Goal: Book appointment/travel/reservation

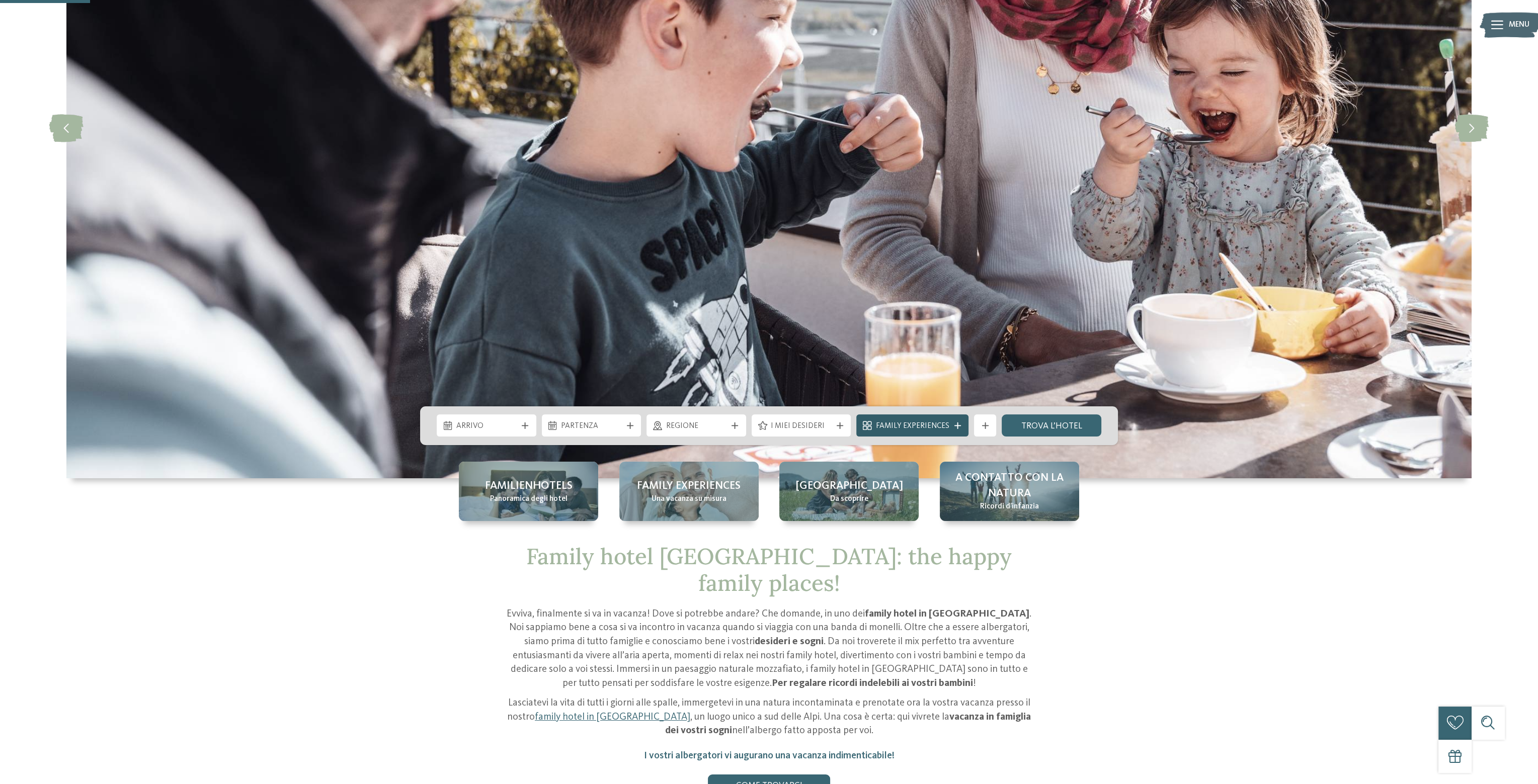
scroll to position [301, 0]
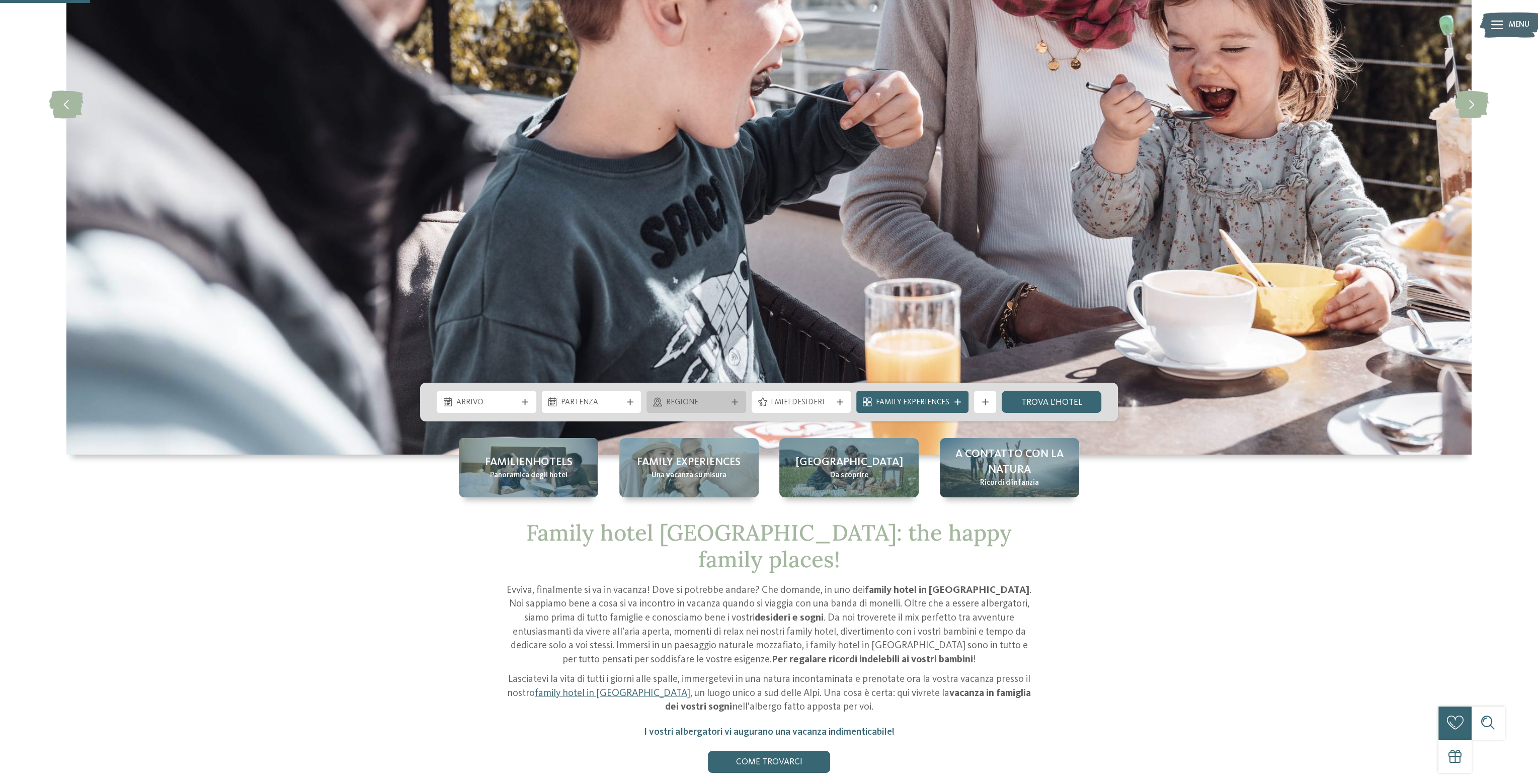
click at [729, 403] on div "Regione" at bounding box center [696, 402] width 67 height 12
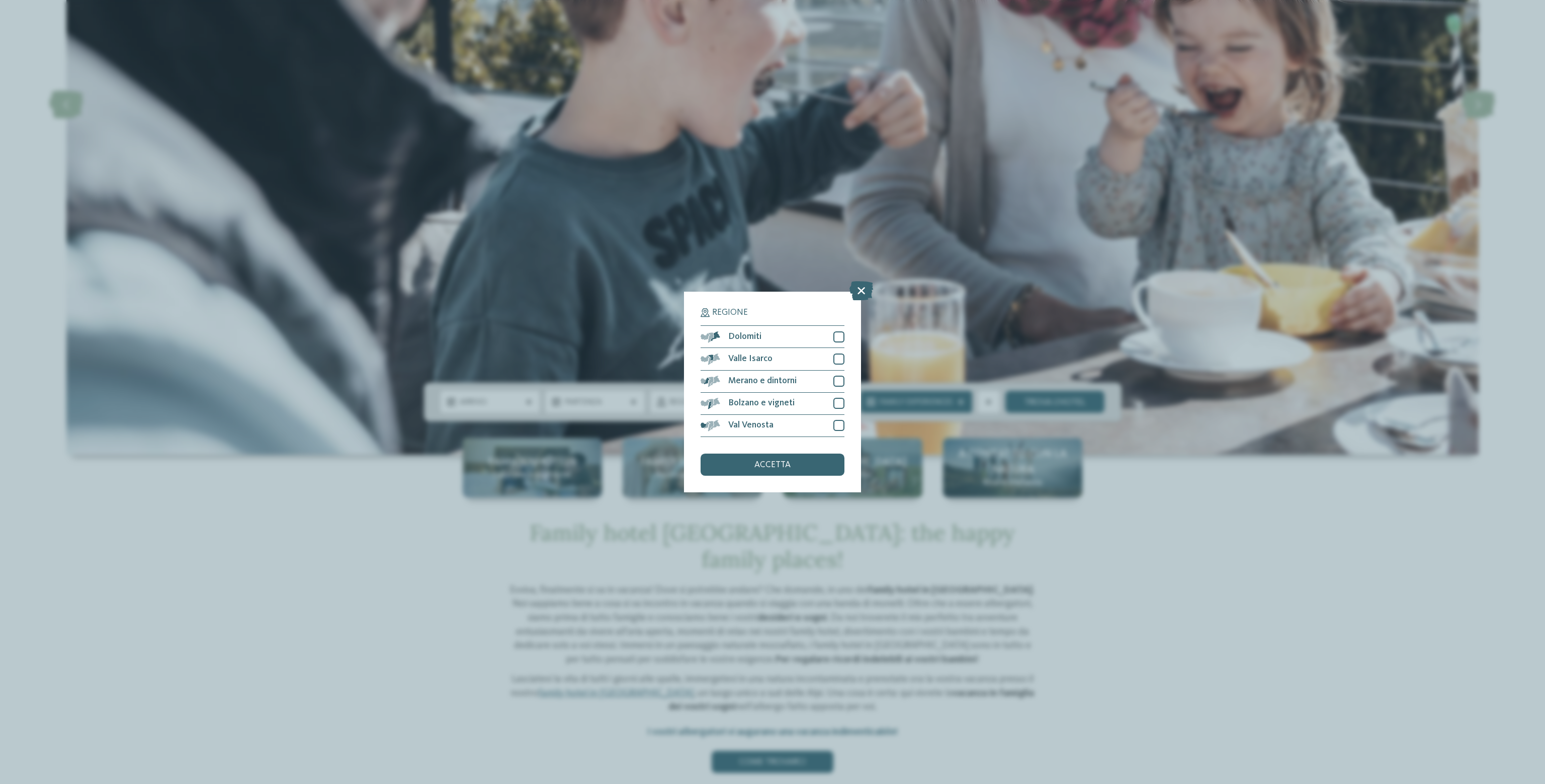
click at [1172, 542] on div "Regione Dolomiti" at bounding box center [772, 392] width 1545 height 784
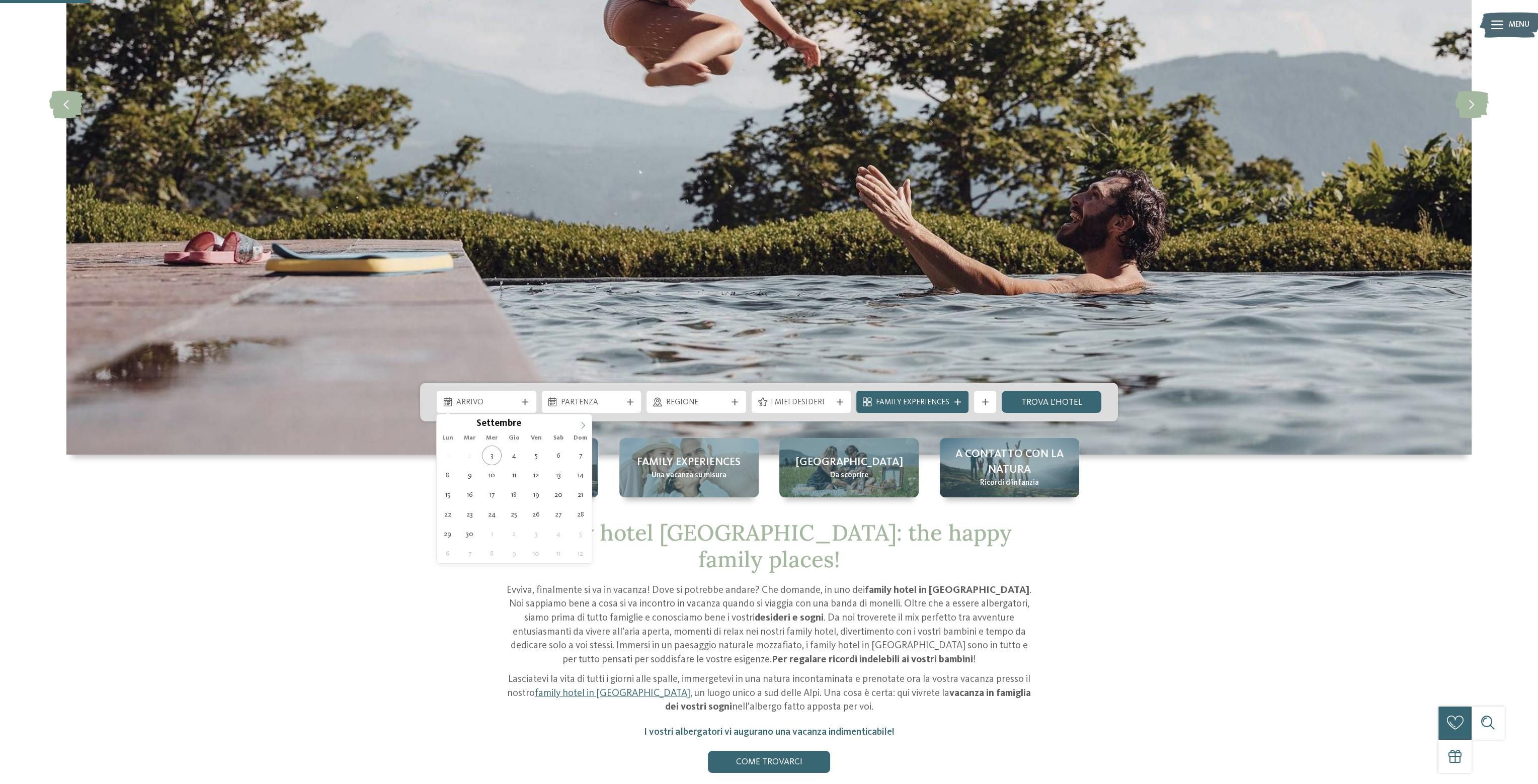
click at [583, 425] on icon at bounding box center [583, 425] width 7 height 7
type div "[DATE]"
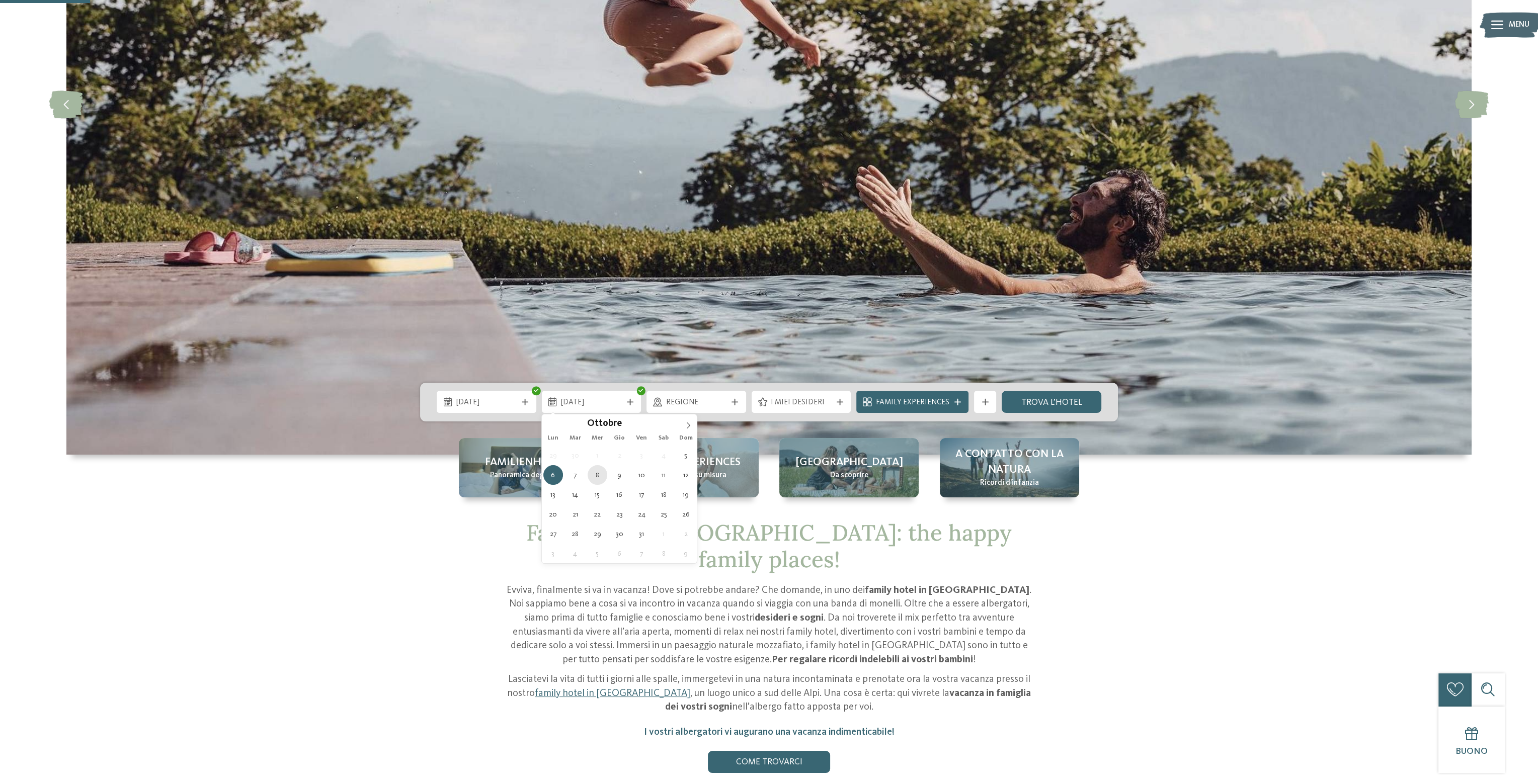
type div "[DATE]"
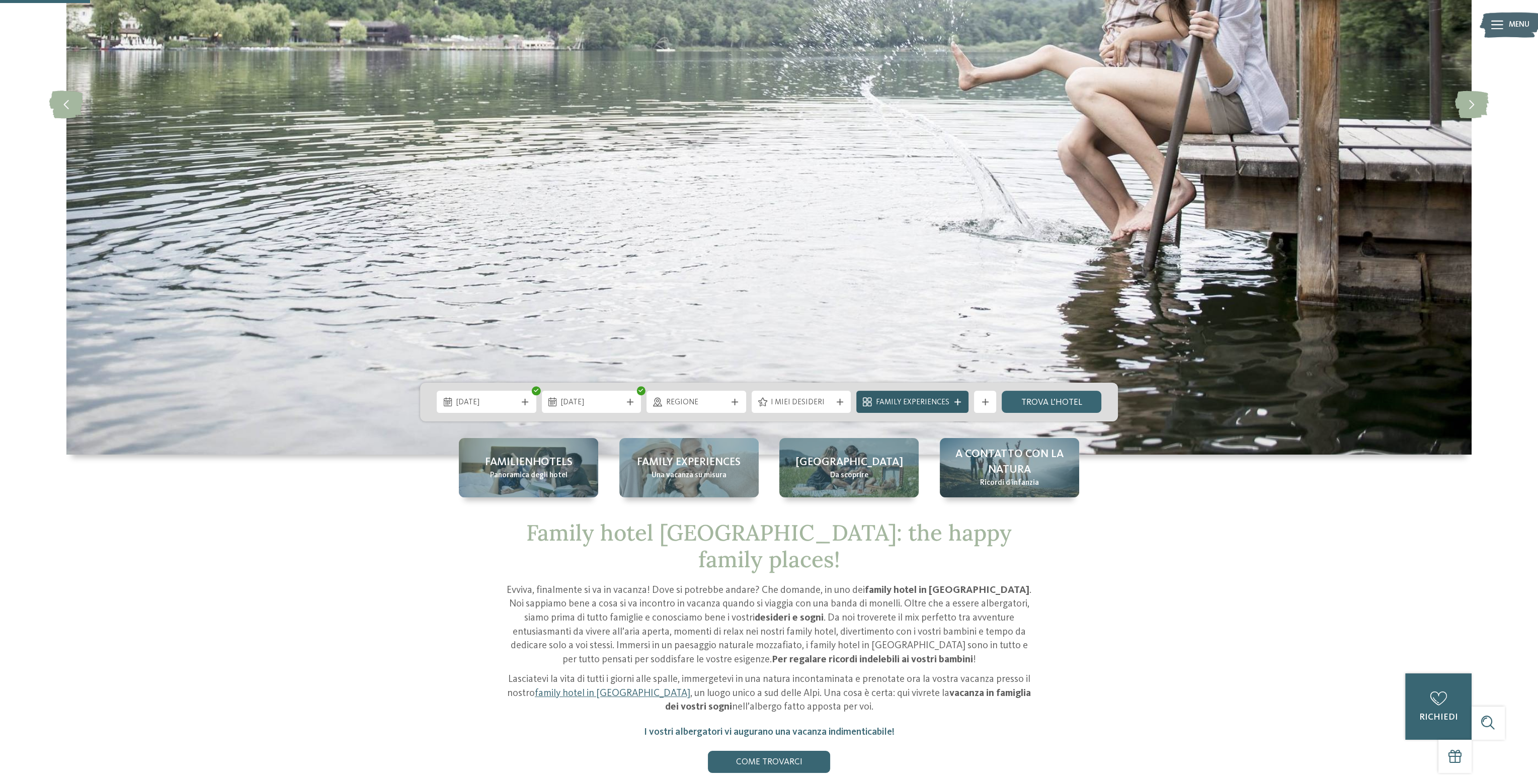
click at [958, 399] on icon at bounding box center [958, 402] width 7 height 7
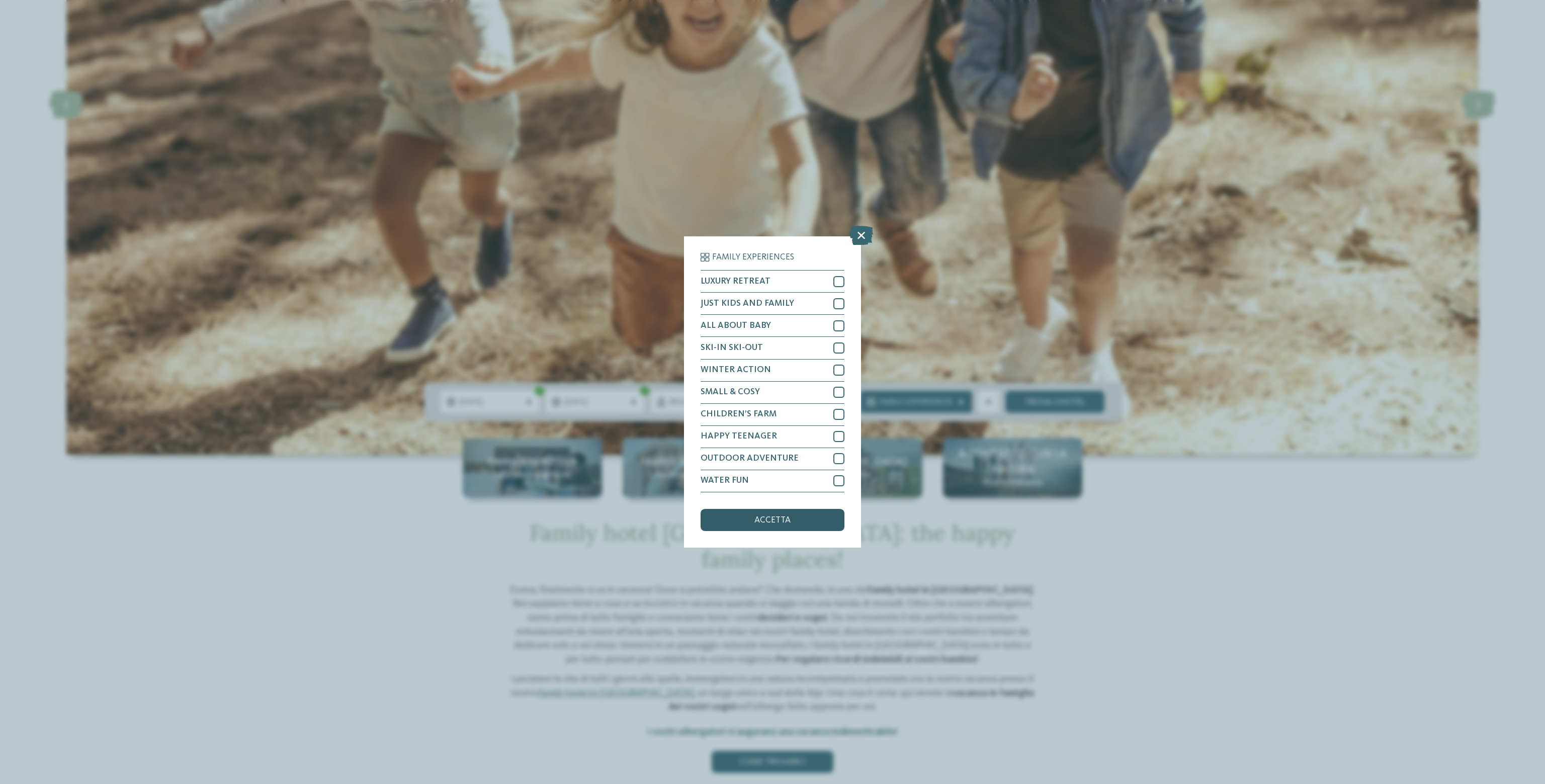
click at [766, 525] on div "accetta" at bounding box center [772, 520] width 144 height 22
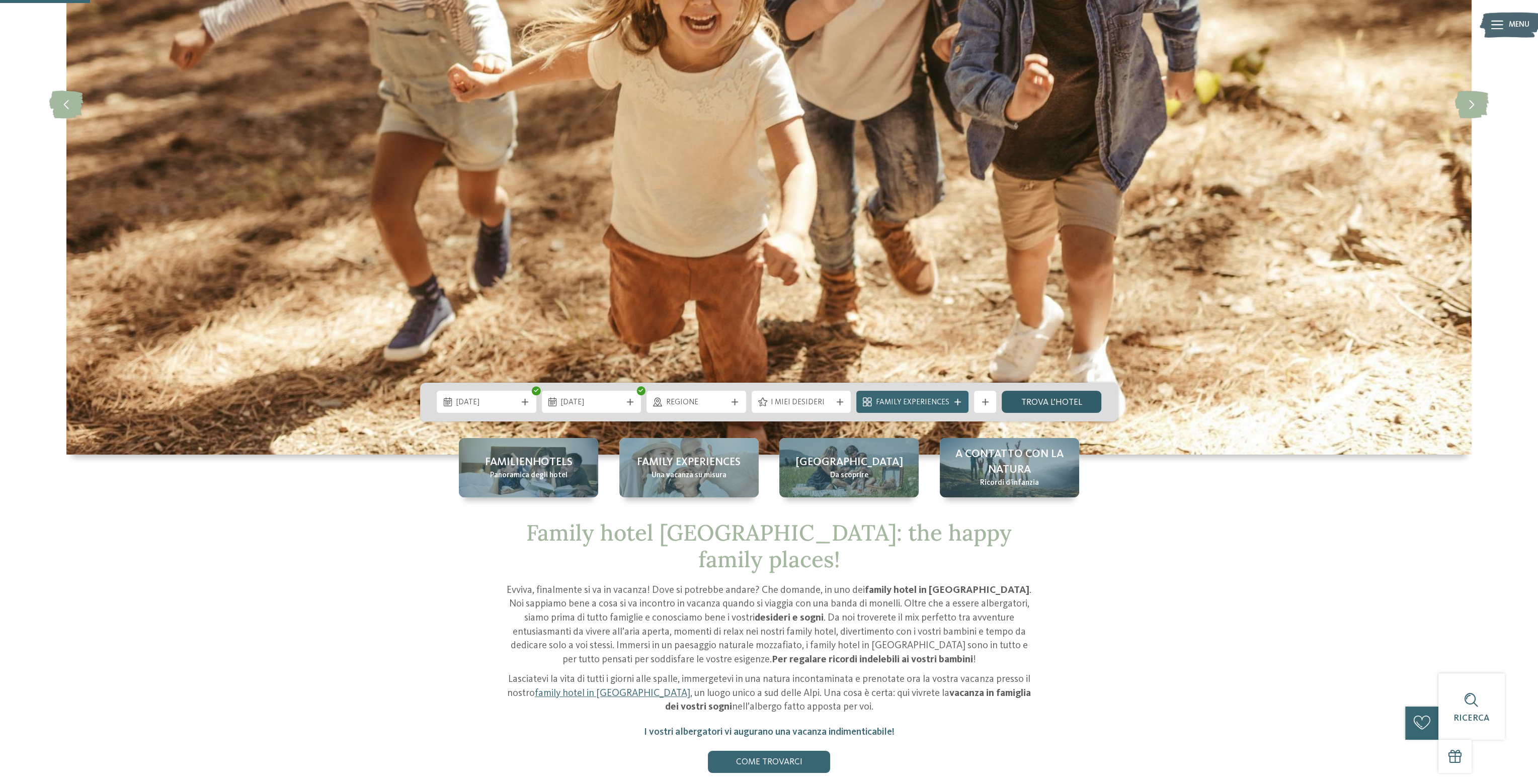
click at [1033, 405] on link "trova l’hotel" at bounding box center [1051, 402] width 99 height 22
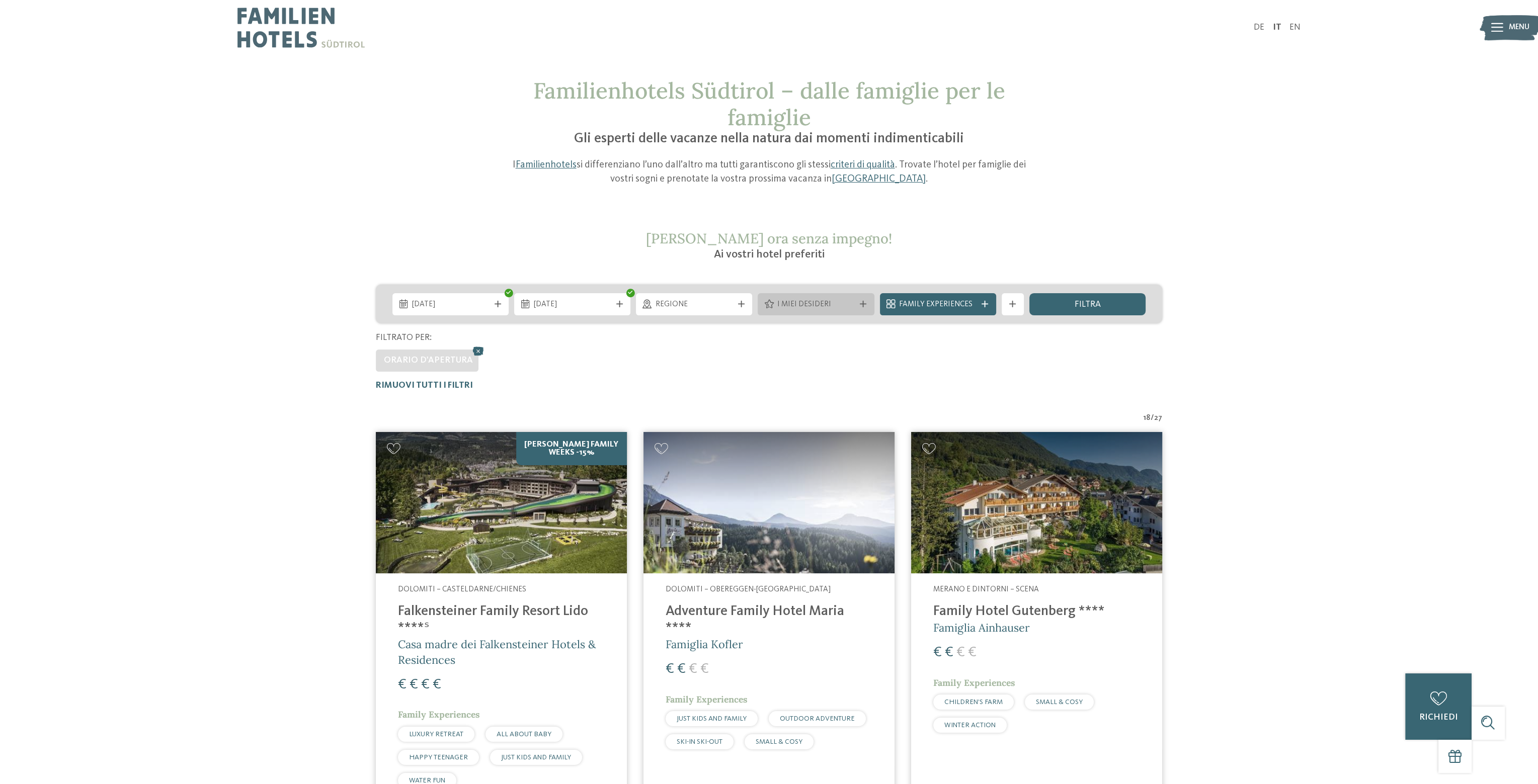
click at [860, 303] on icon at bounding box center [863, 304] width 7 height 7
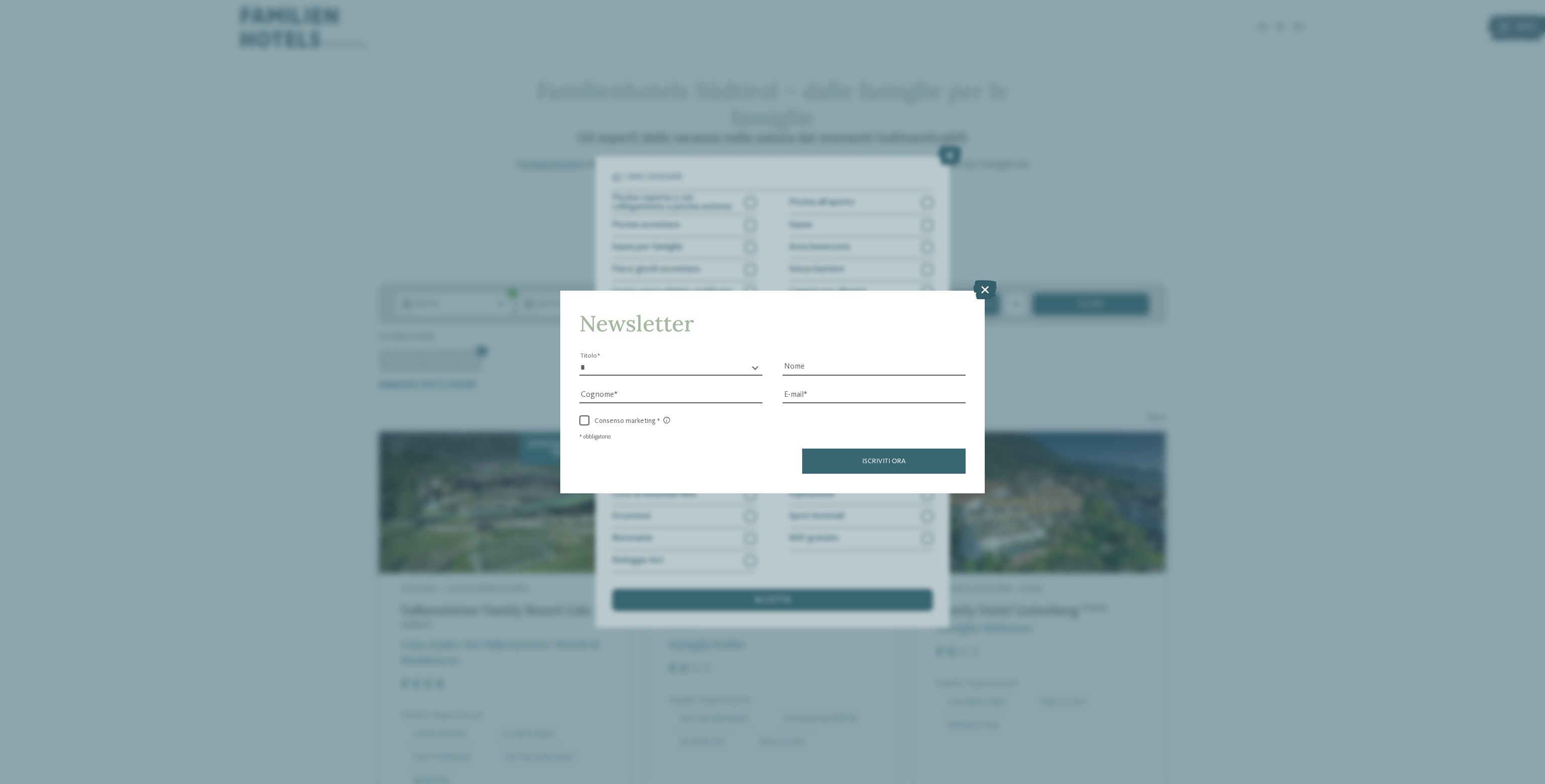
click at [981, 291] on icon at bounding box center [985, 290] width 24 height 19
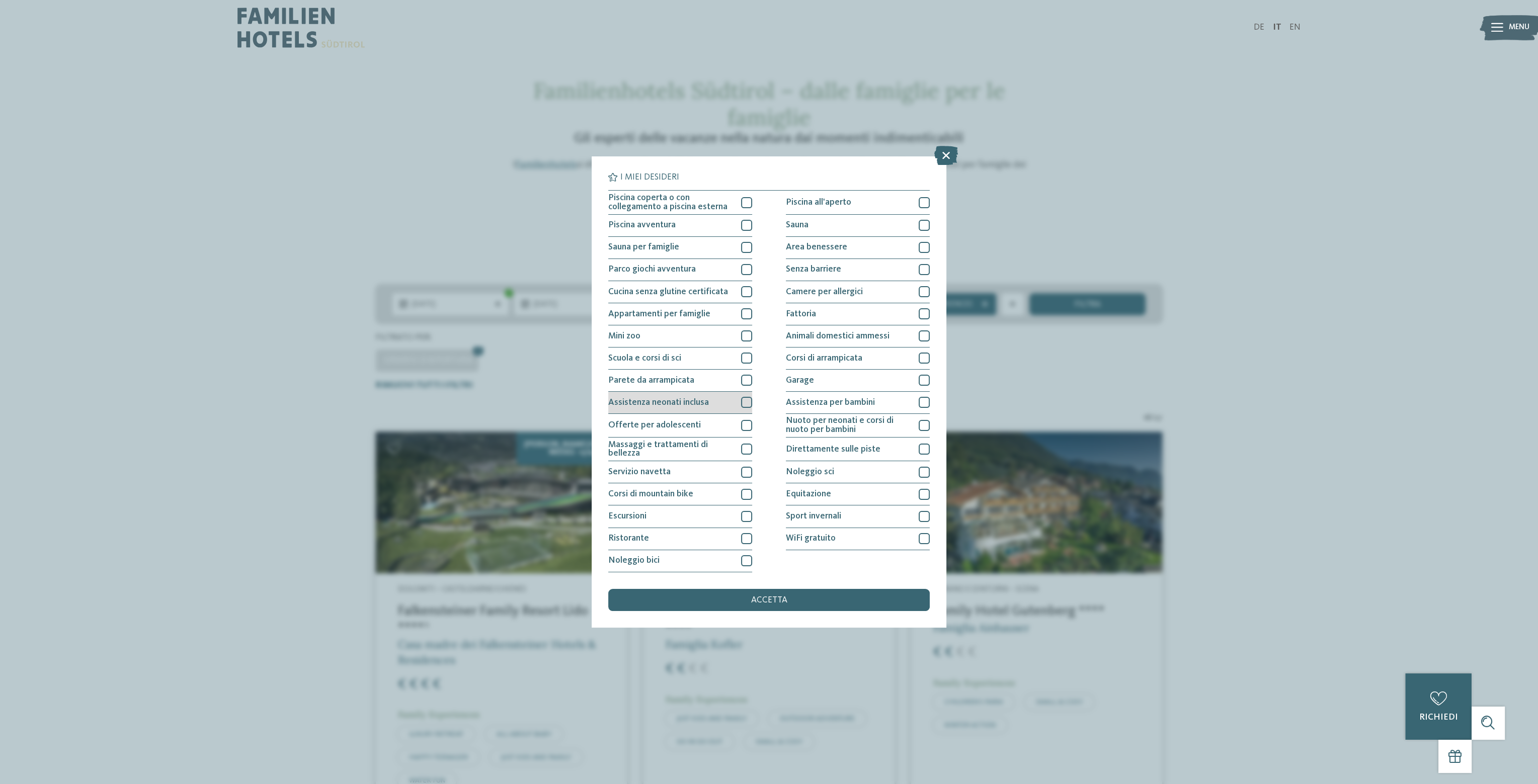
click at [746, 404] on div at bounding box center [746, 402] width 11 height 11
click at [927, 402] on div at bounding box center [924, 402] width 11 height 11
click at [773, 601] on span "accetta" at bounding box center [769, 600] width 36 height 9
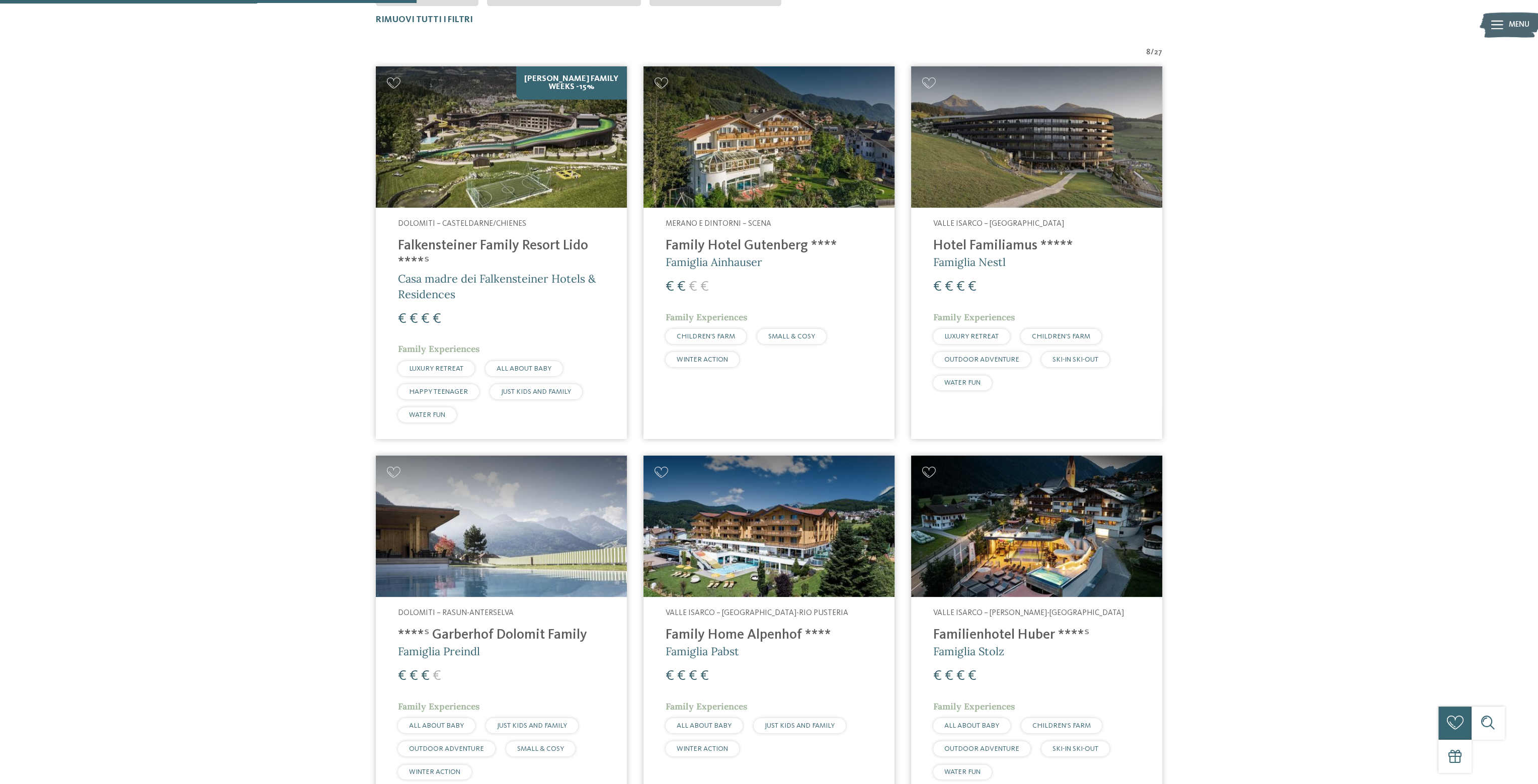
scroll to position [374, 0]
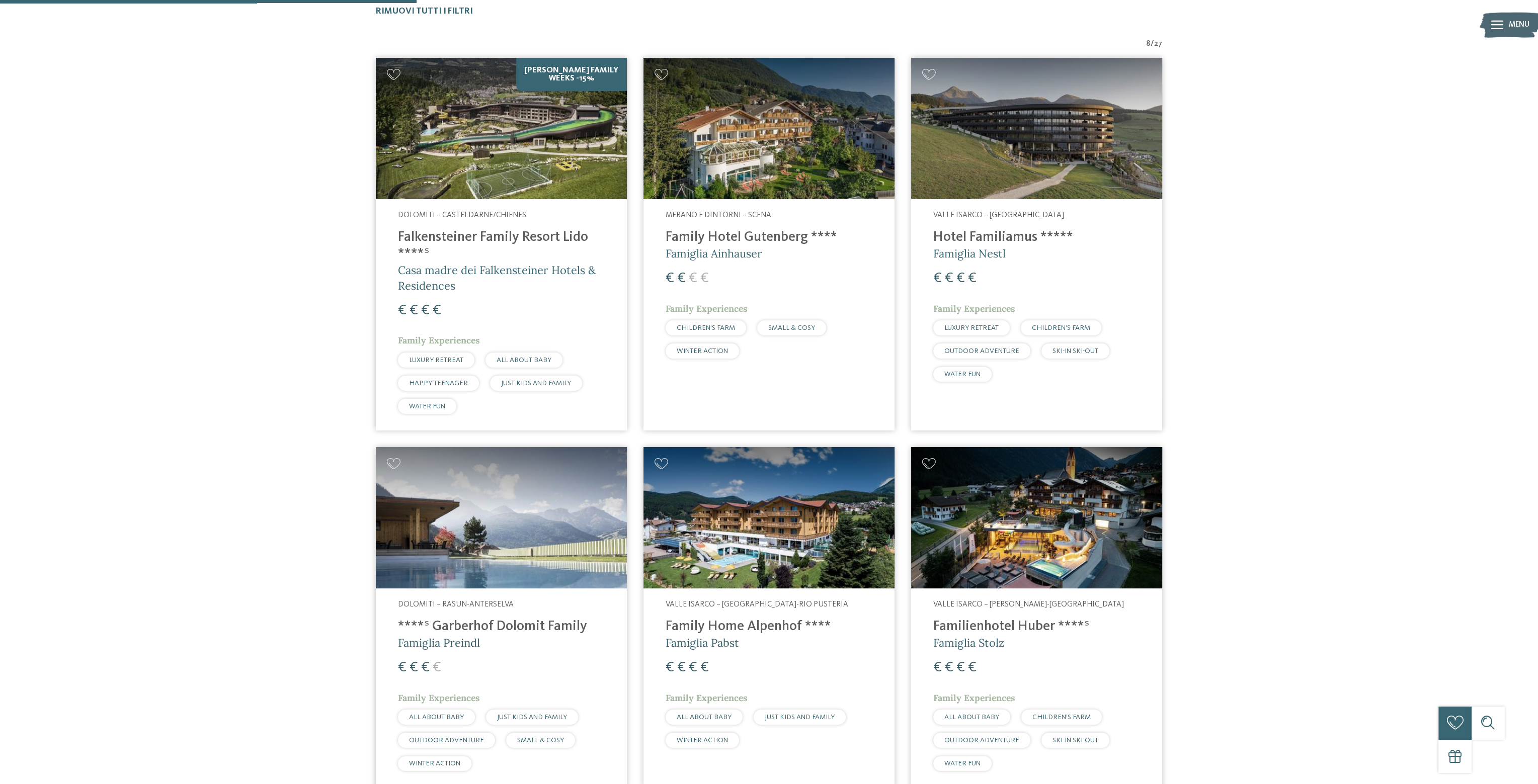
click at [501, 530] on img at bounding box center [501, 518] width 251 height 142
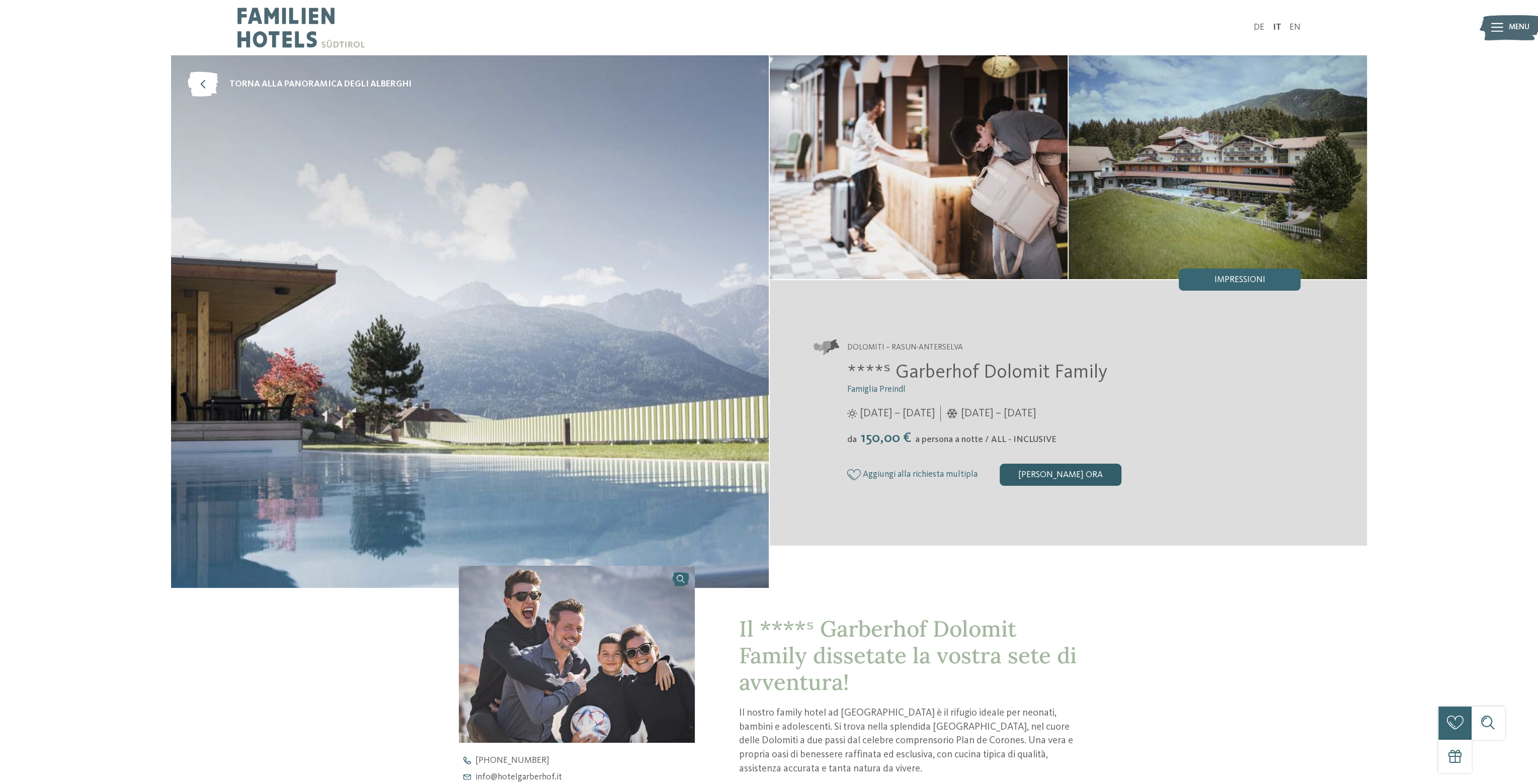
click at [1049, 474] on div "[PERSON_NAME] ora" at bounding box center [1060, 474] width 122 height 22
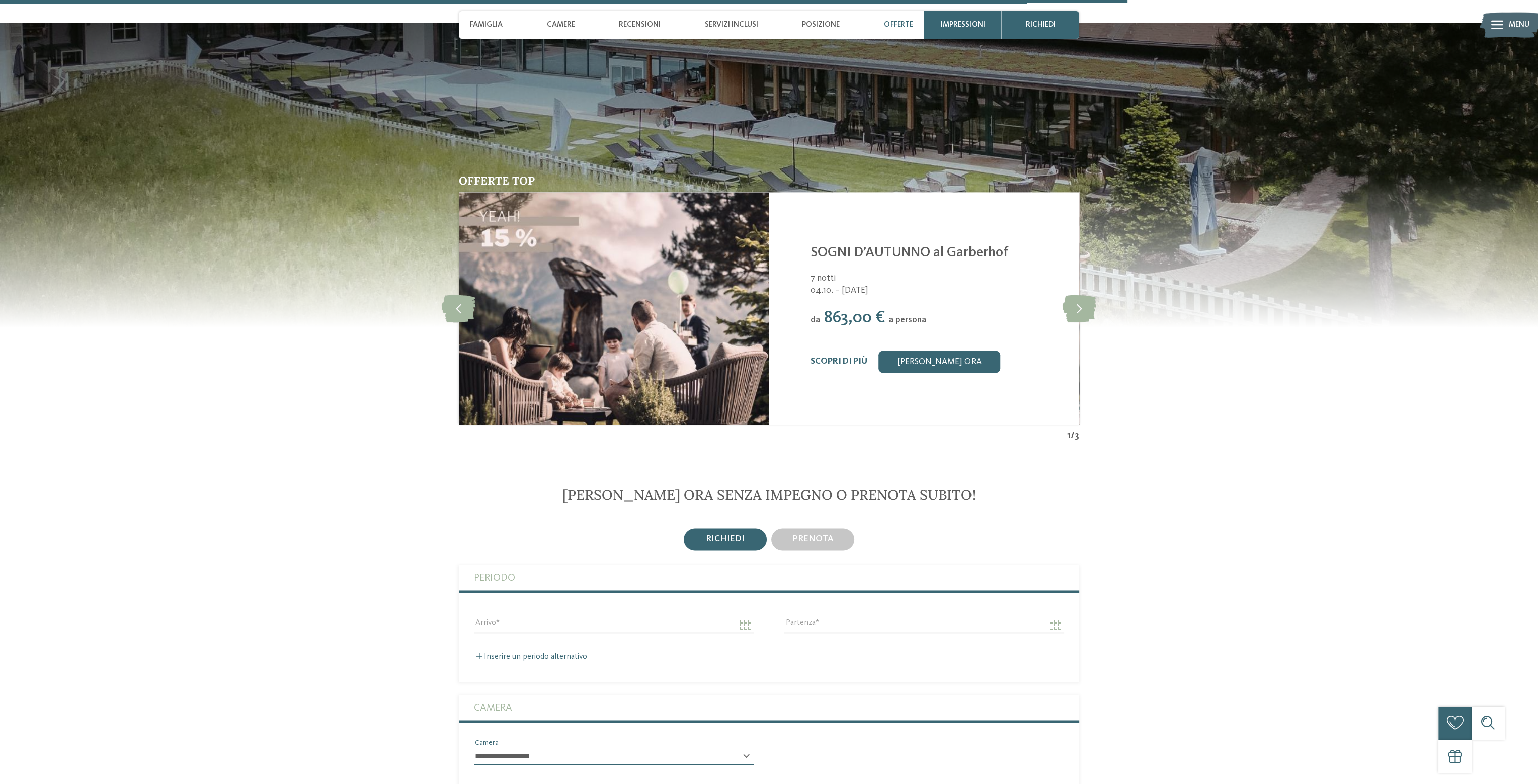
scroll to position [2964, 0]
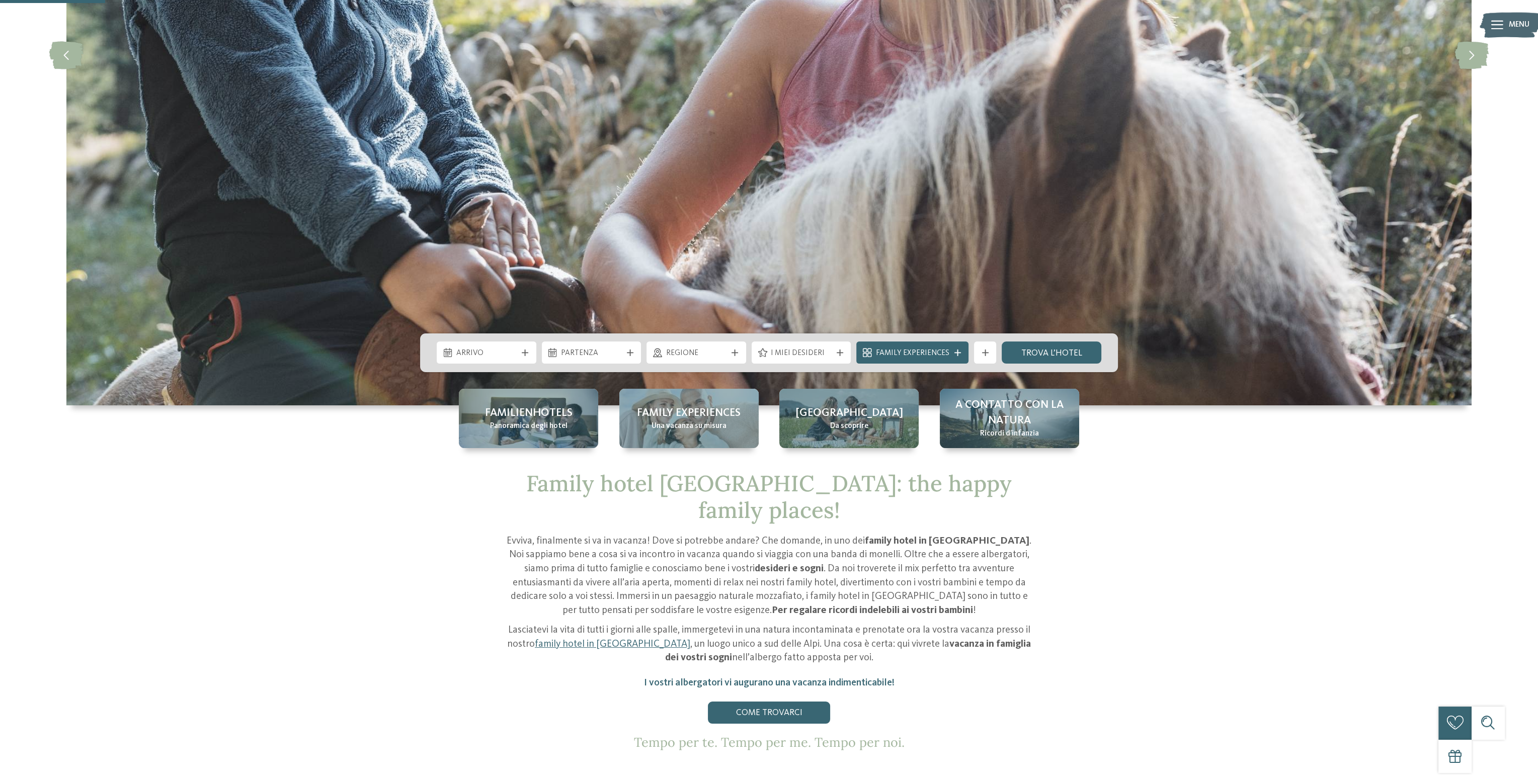
scroll to position [352, 0]
click at [498, 350] on span "Arrivo" at bounding box center [486, 353] width 61 height 11
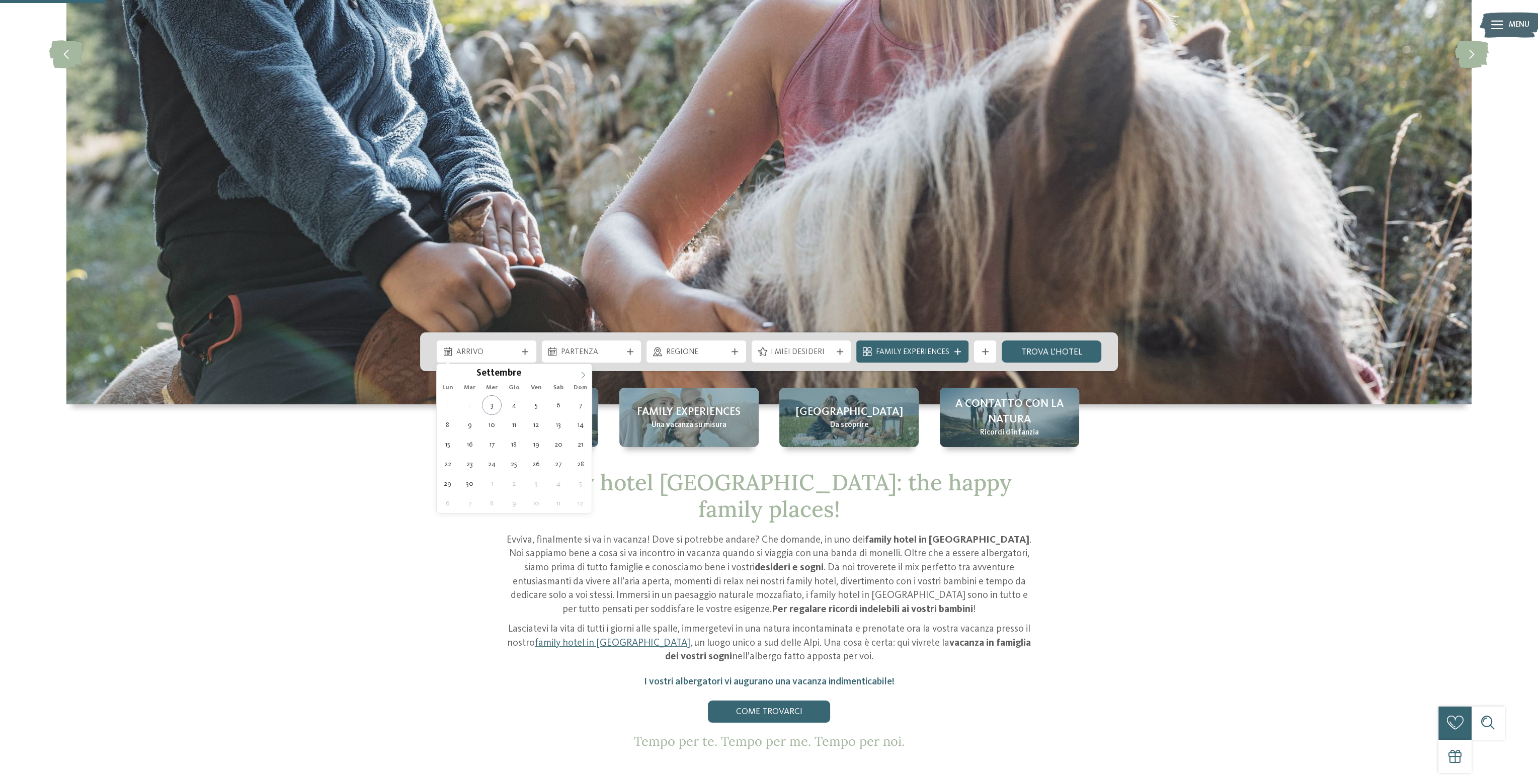
click at [581, 376] on icon at bounding box center [583, 375] width 7 height 7
type div "[DATE]"
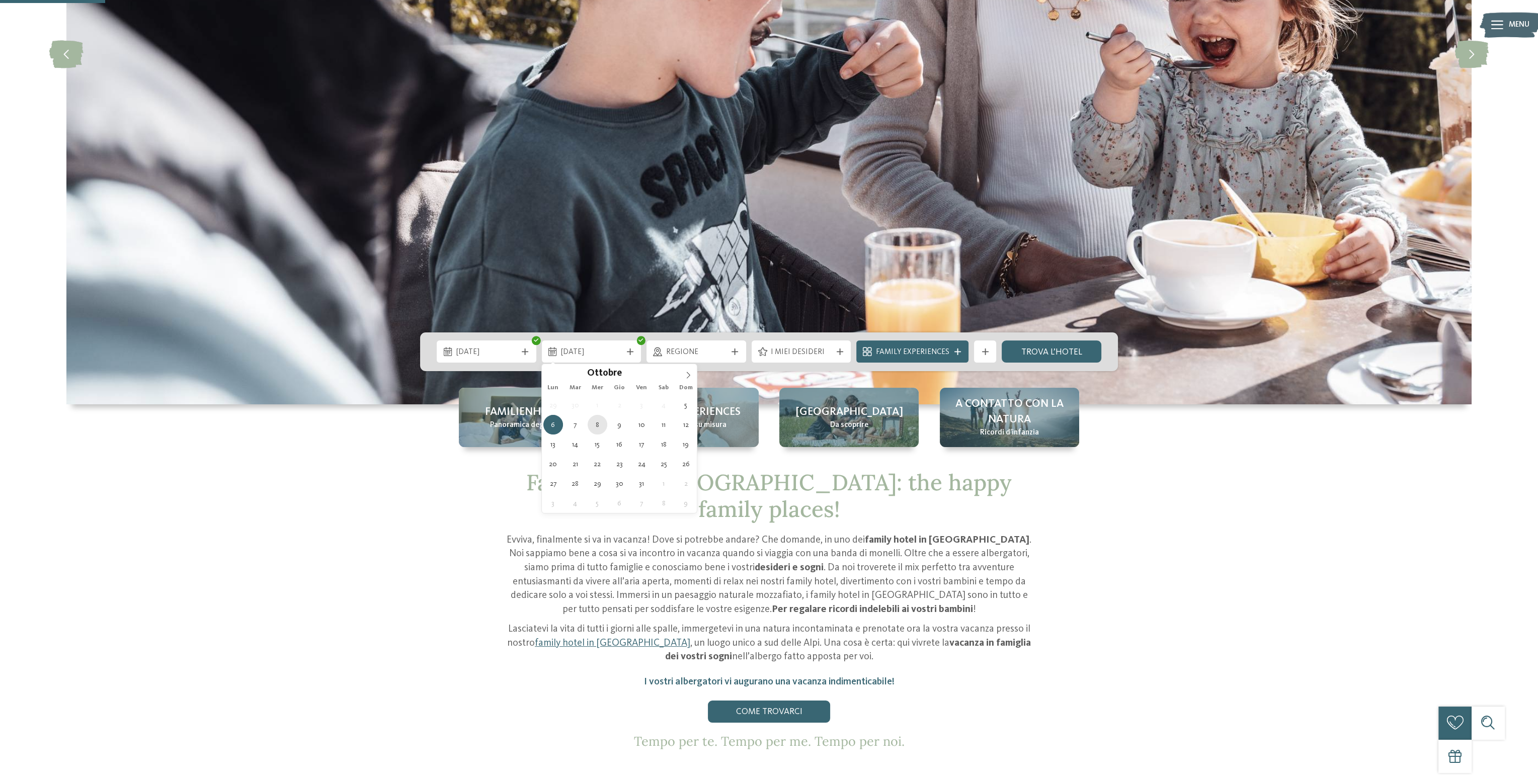
type div "[DATE]"
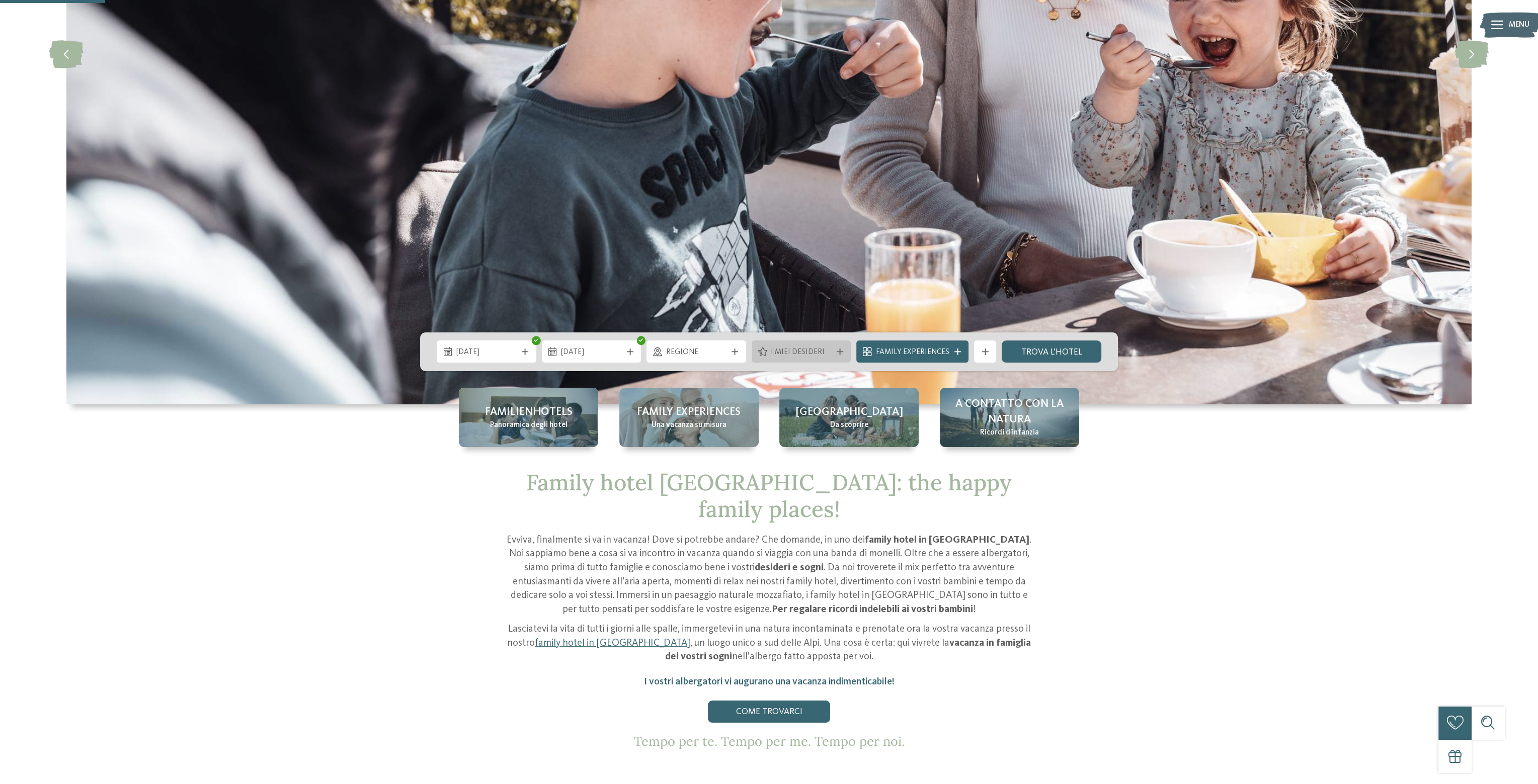
click at [801, 353] on span "I miei desideri" at bounding box center [801, 353] width 61 height 11
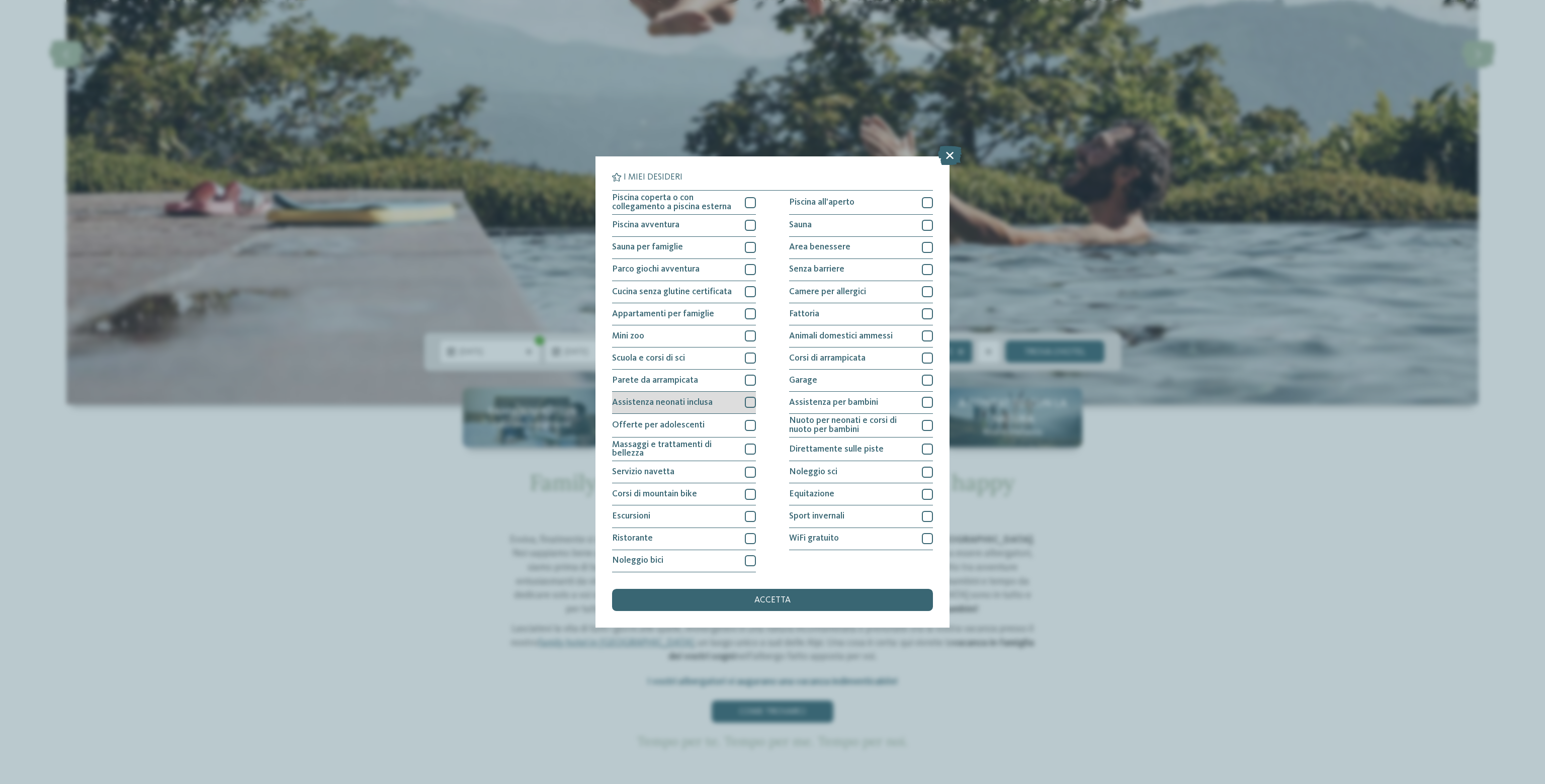
click at [751, 402] on div at bounding box center [750, 402] width 11 height 11
click at [925, 404] on div at bounding box center [927, 402] width 11 height 11
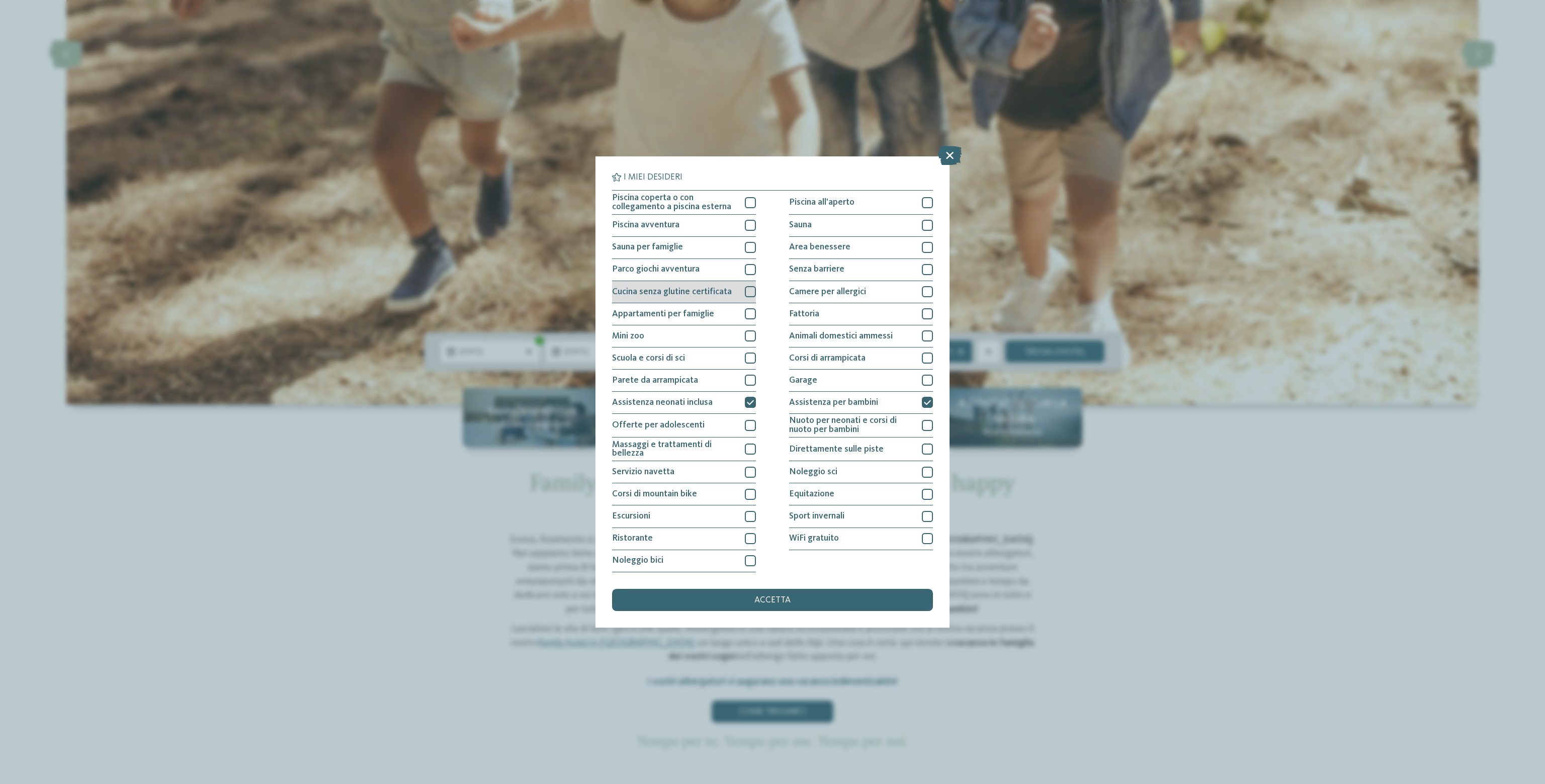
click at [750, 293] on div at bounding box center [750, 291] width 11 height 11
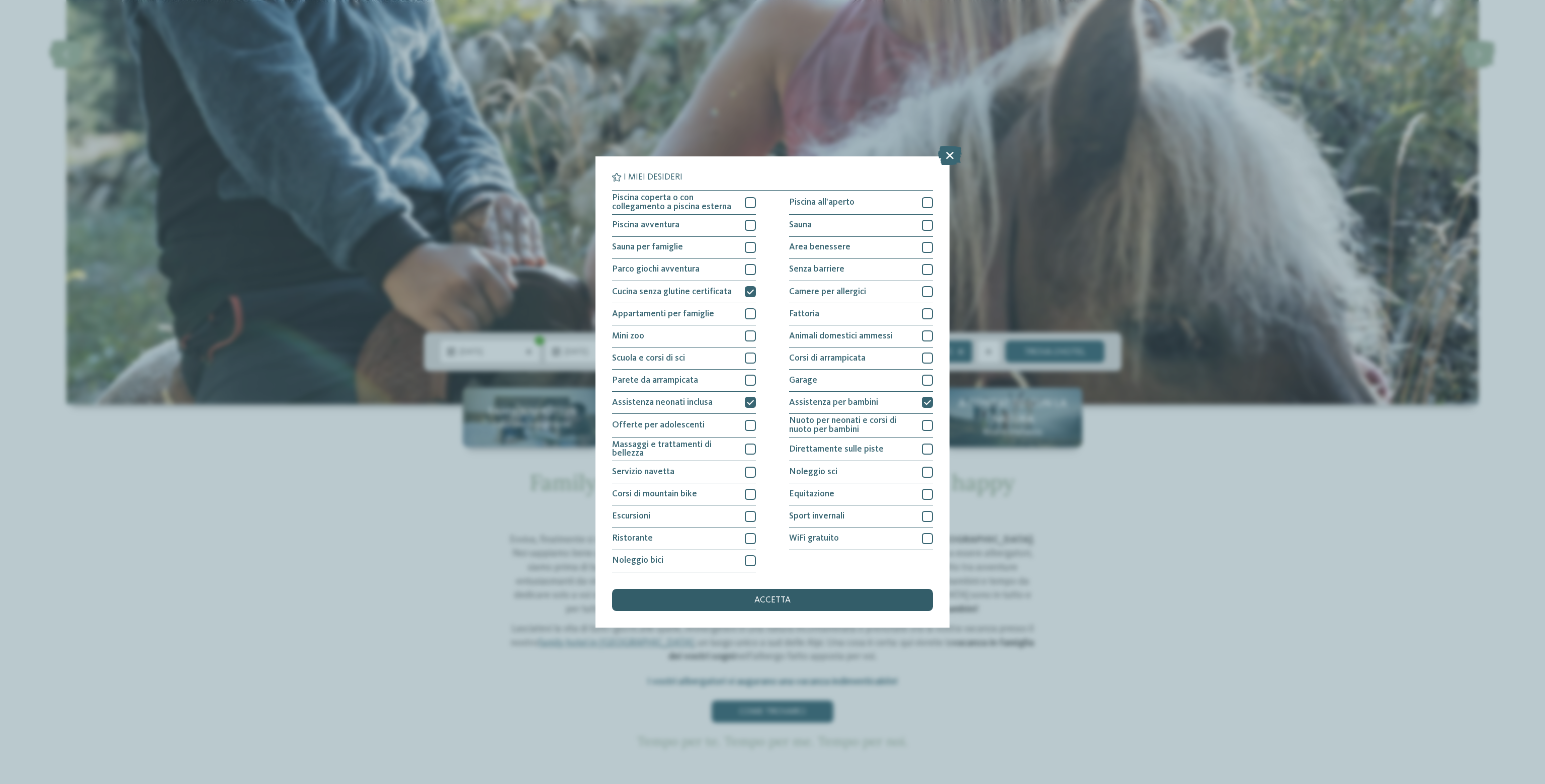
click at [783, 597] on span "accetta" at bounding box center [772, 600] width 36 height 9
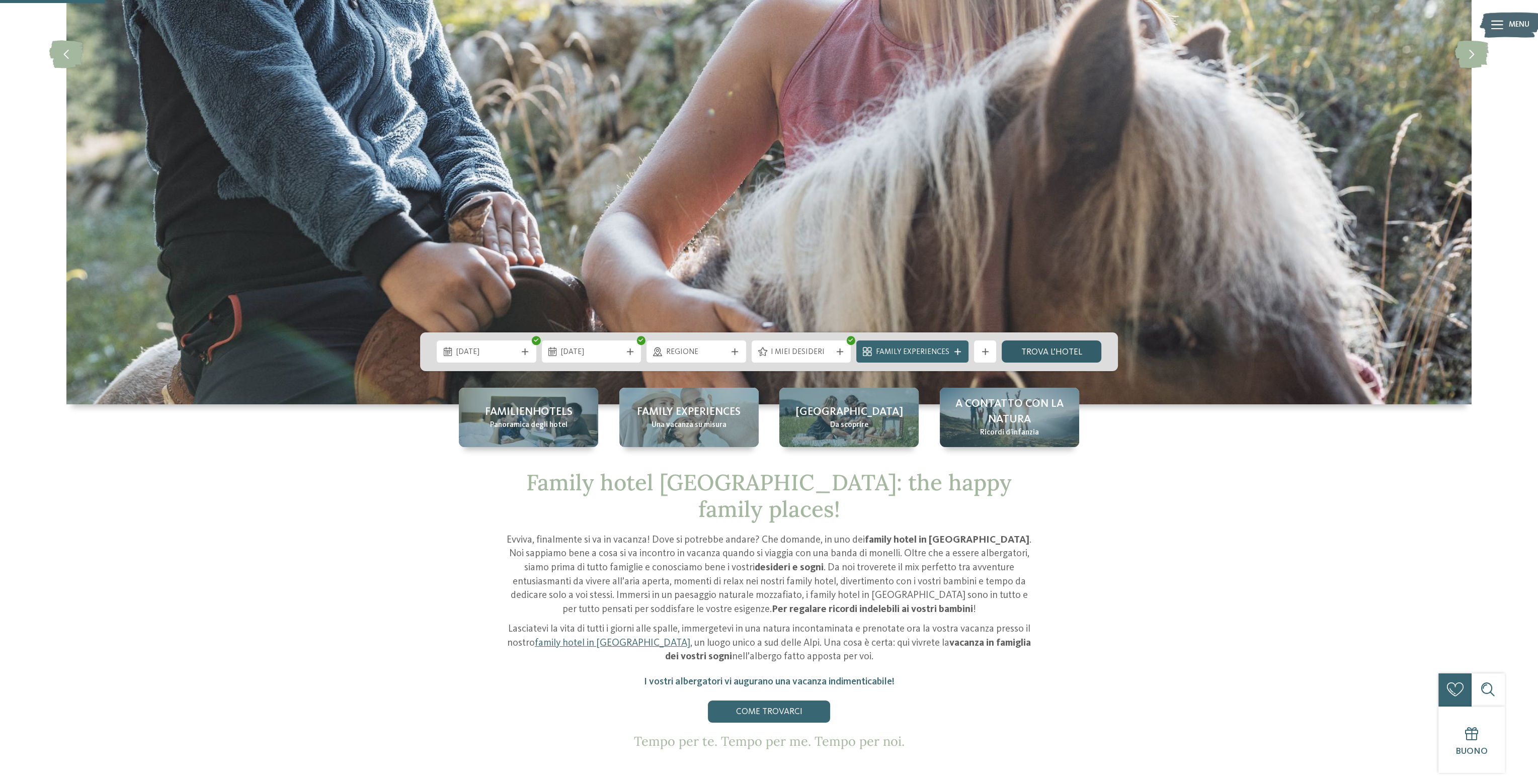
click at [1041, 349] on link "trova l’hotel" at bounding box center [1051, 351] width 99 height 22
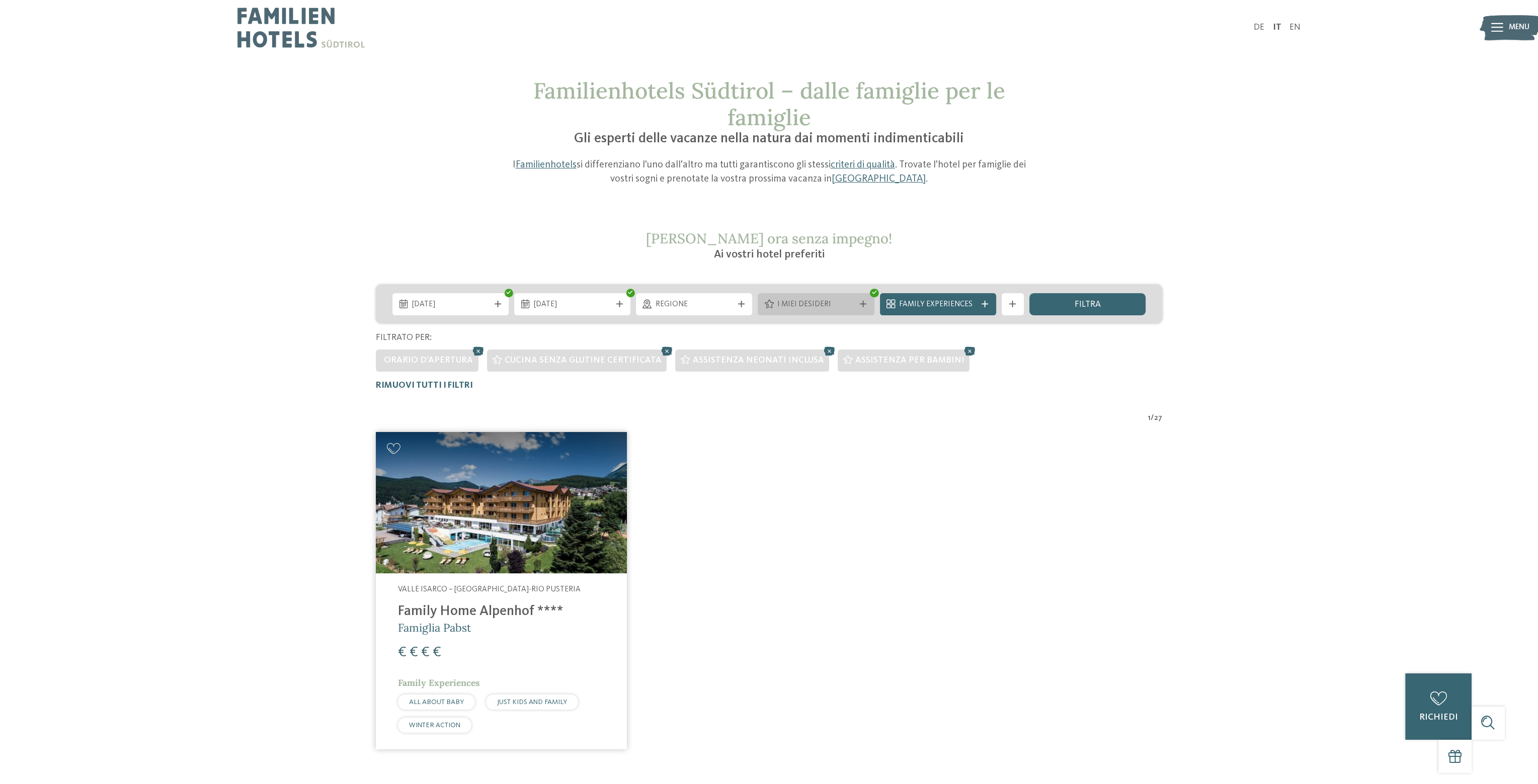
click at [875, 304] on div "I miei desideri" at bounding box center [816, 304] width 122 height 22
click at [869, 304] on div "I miei desideri" at bounding box center [816, 304] width 116 height 22
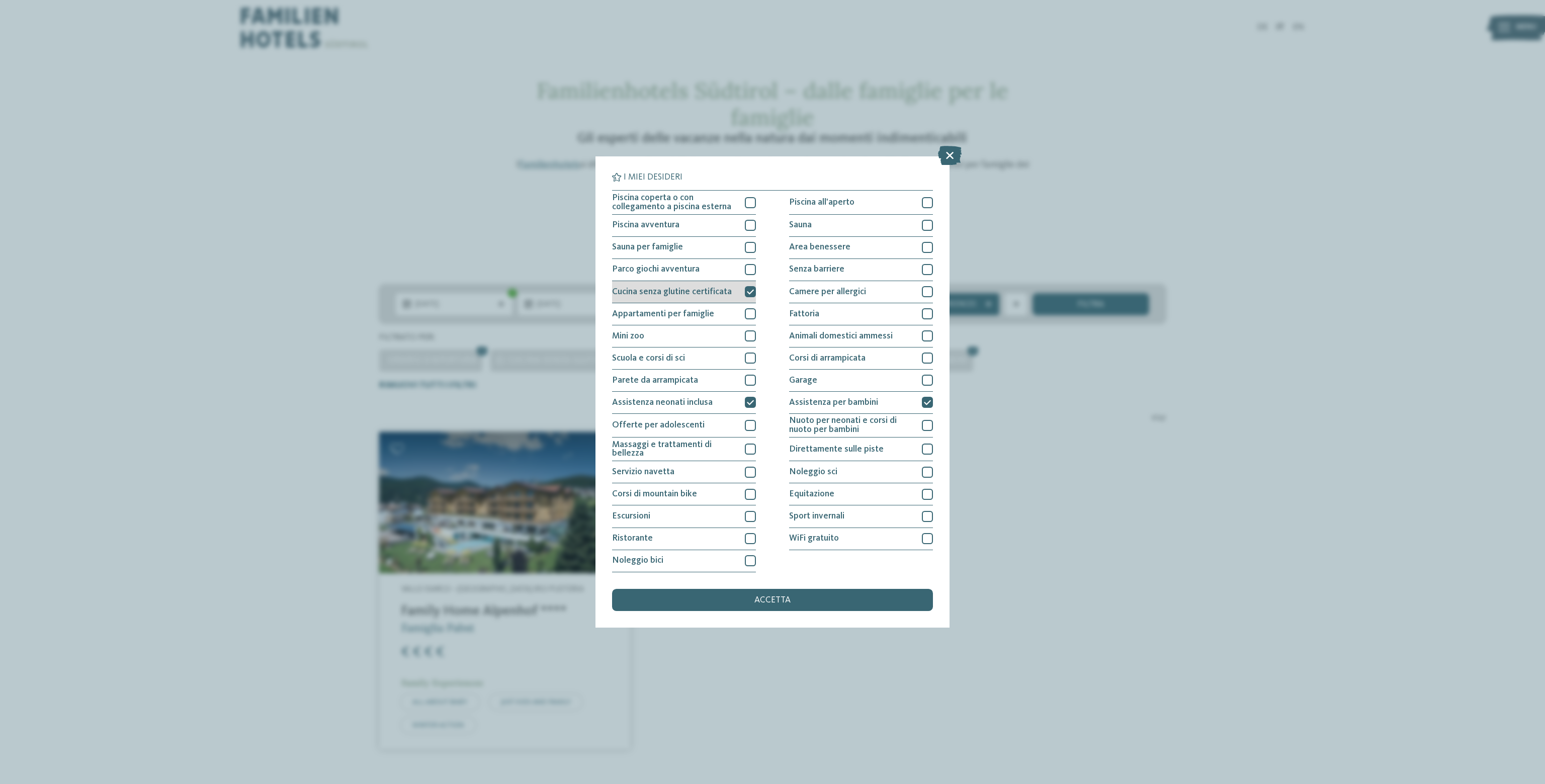
click at [752, 295] on icon at bounding box center [750, 292] width 7 height 7
click at [752, 311] on div at bounding box center [750, 314] width 11 height 11
click at [750, 404] on icon at bounding box center [750, 403] width 7 height 7
click at [925, 402] on icon at bounding box center [927, 403] width 7 height 7
click at [928, 250] on div at bounding box center [927, 247] width 11 height 11
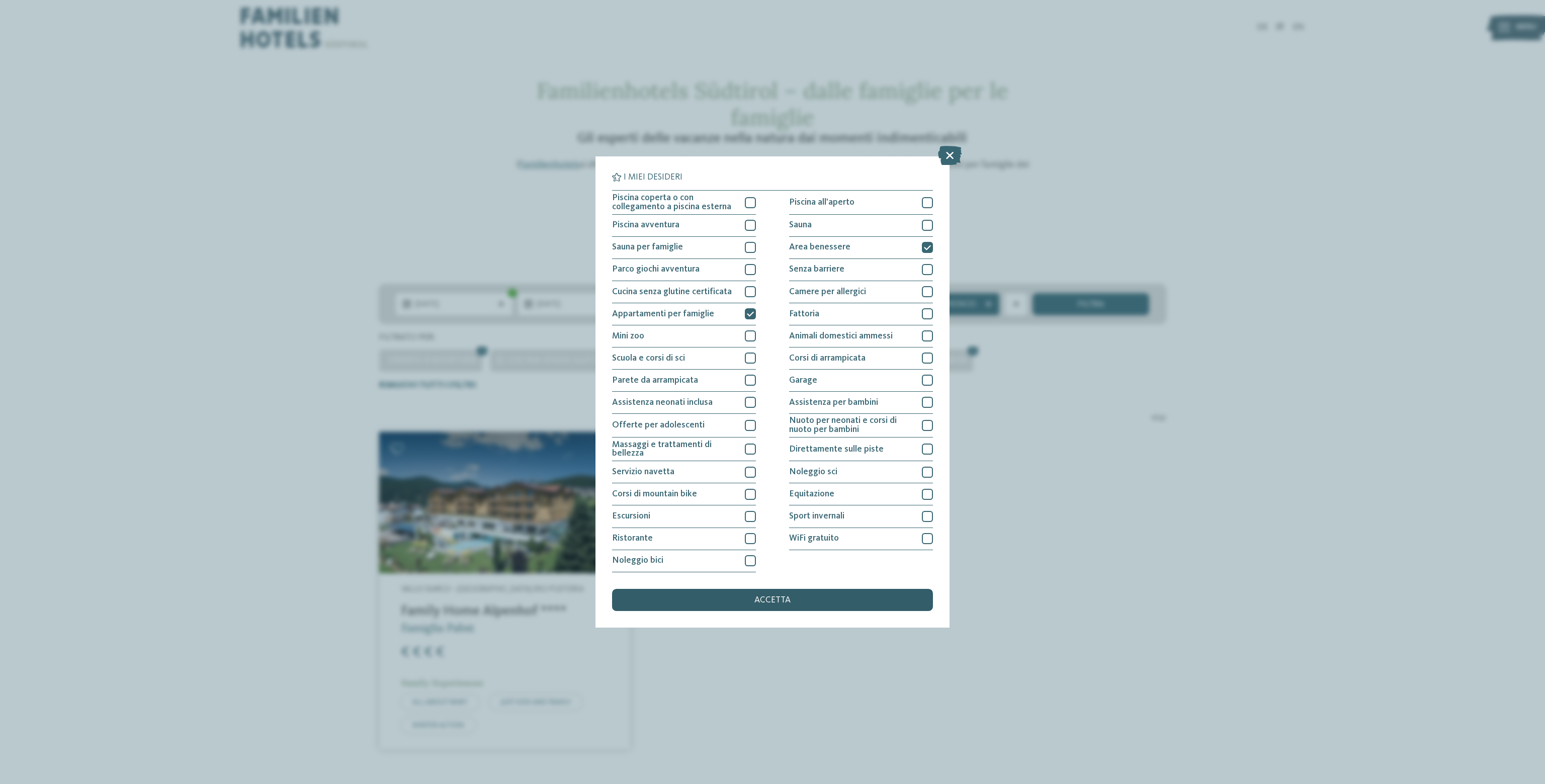
click at [774, 605] on div "accetta" at bounding box center [772, 600] width 321 height 22
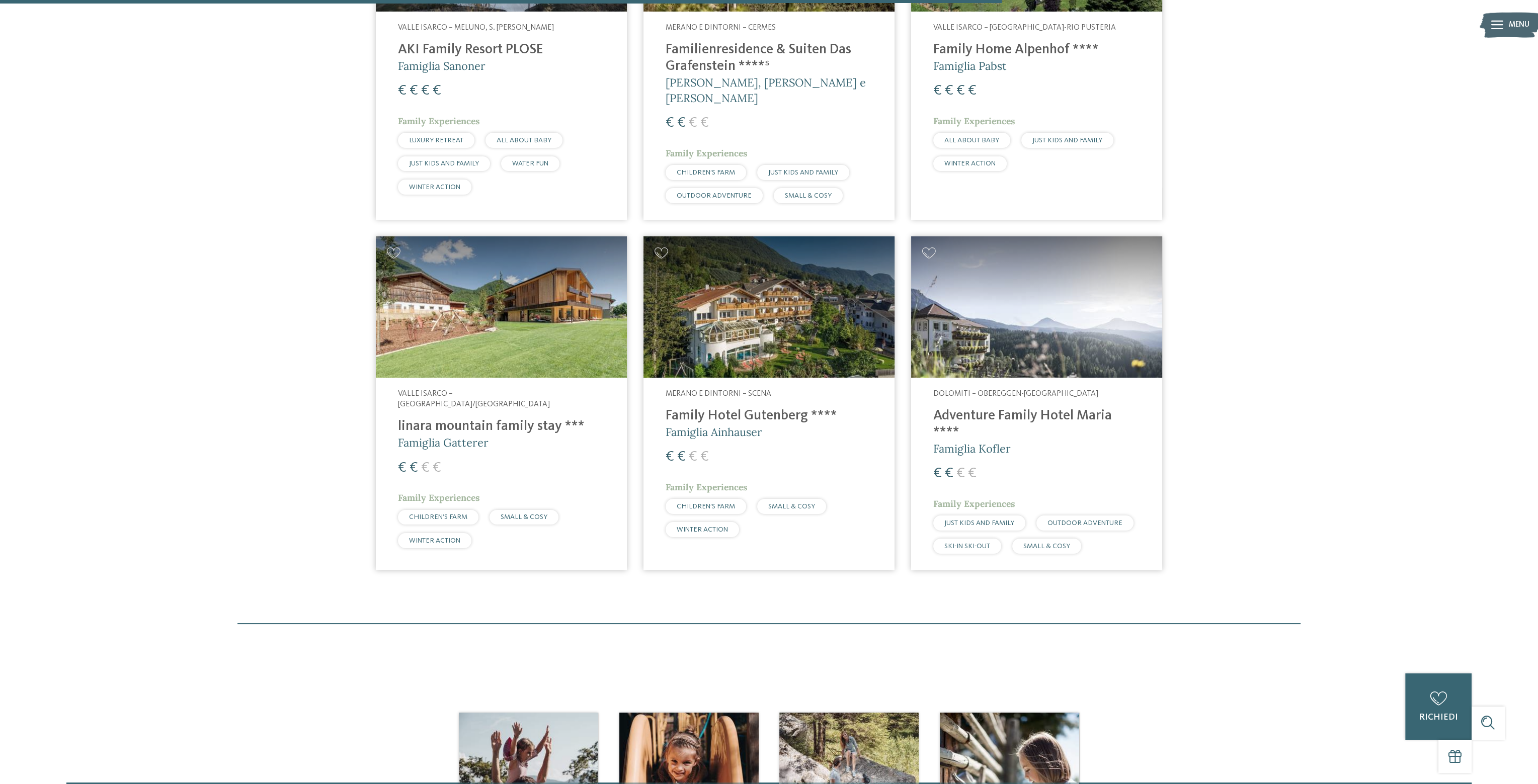
scroll to position [921, 0]
